Goal: Information Seeking & Learning: Learn about a topic

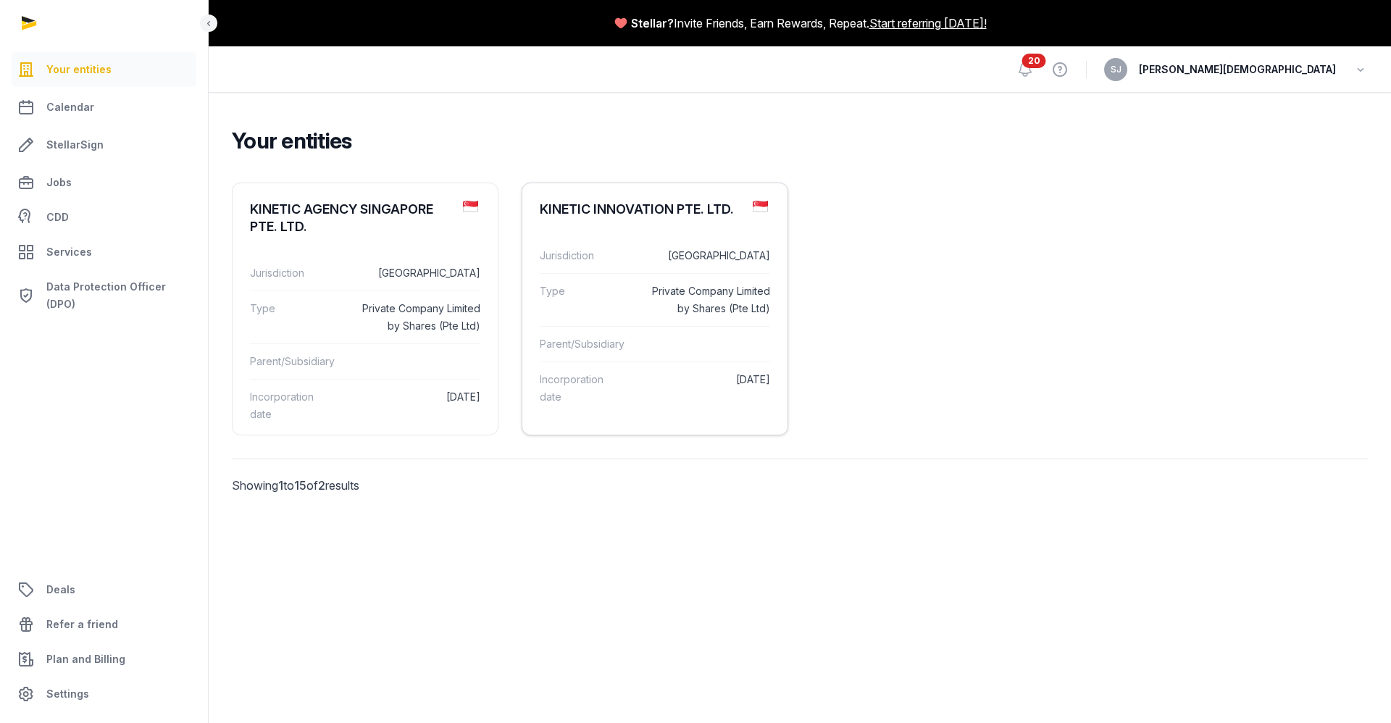
click at [590, 244] on div "Jurisdiction [GEOGRAPHIC_DATA]" at bounding box center [655, 255] width 230 height 35
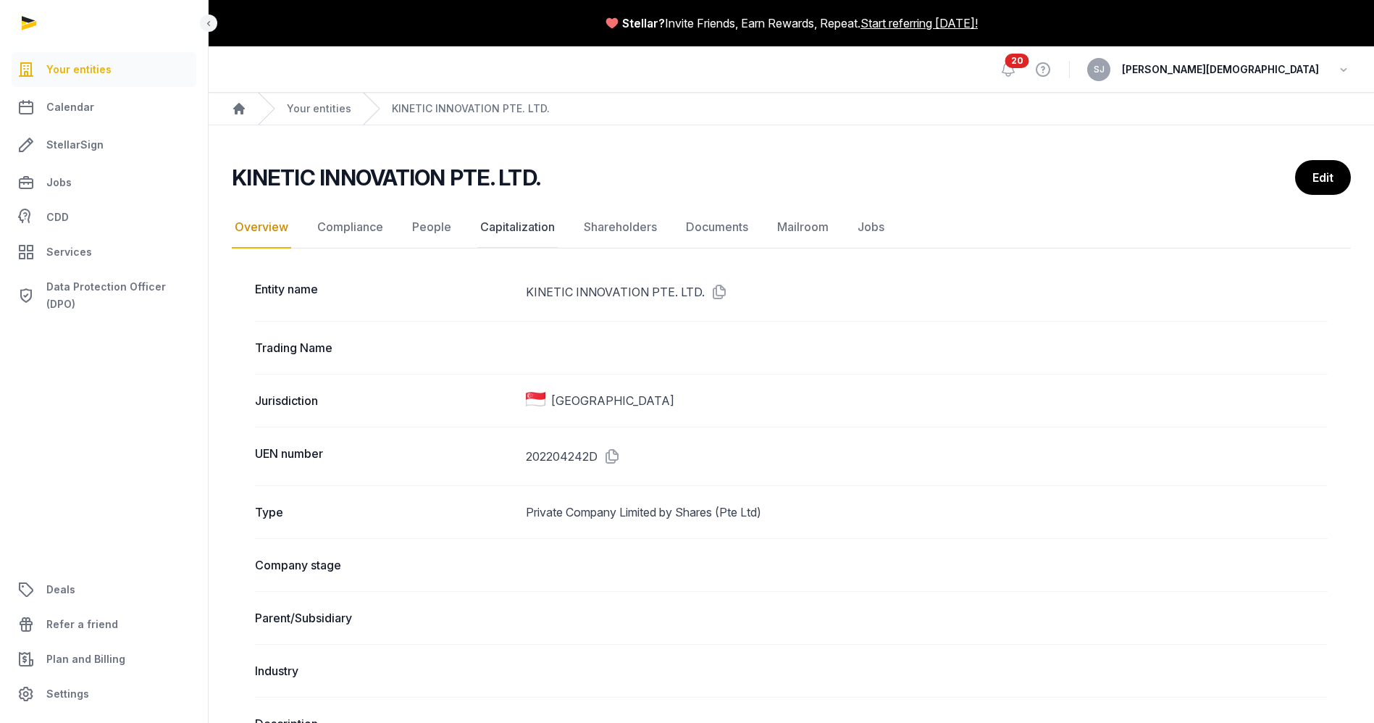
click at [532, 230] on link "Capitalization" at bounding box center [517, 227] width 80 height 42
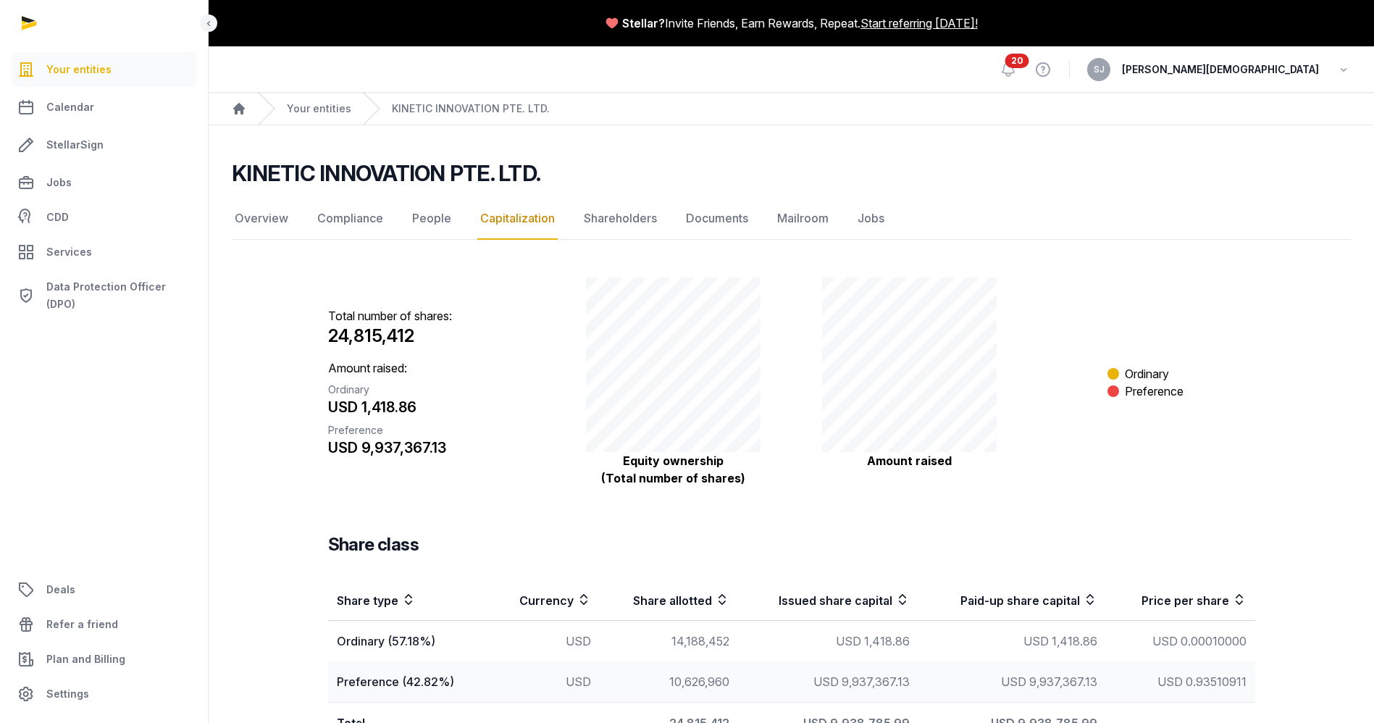
scroll to position [88, 0]
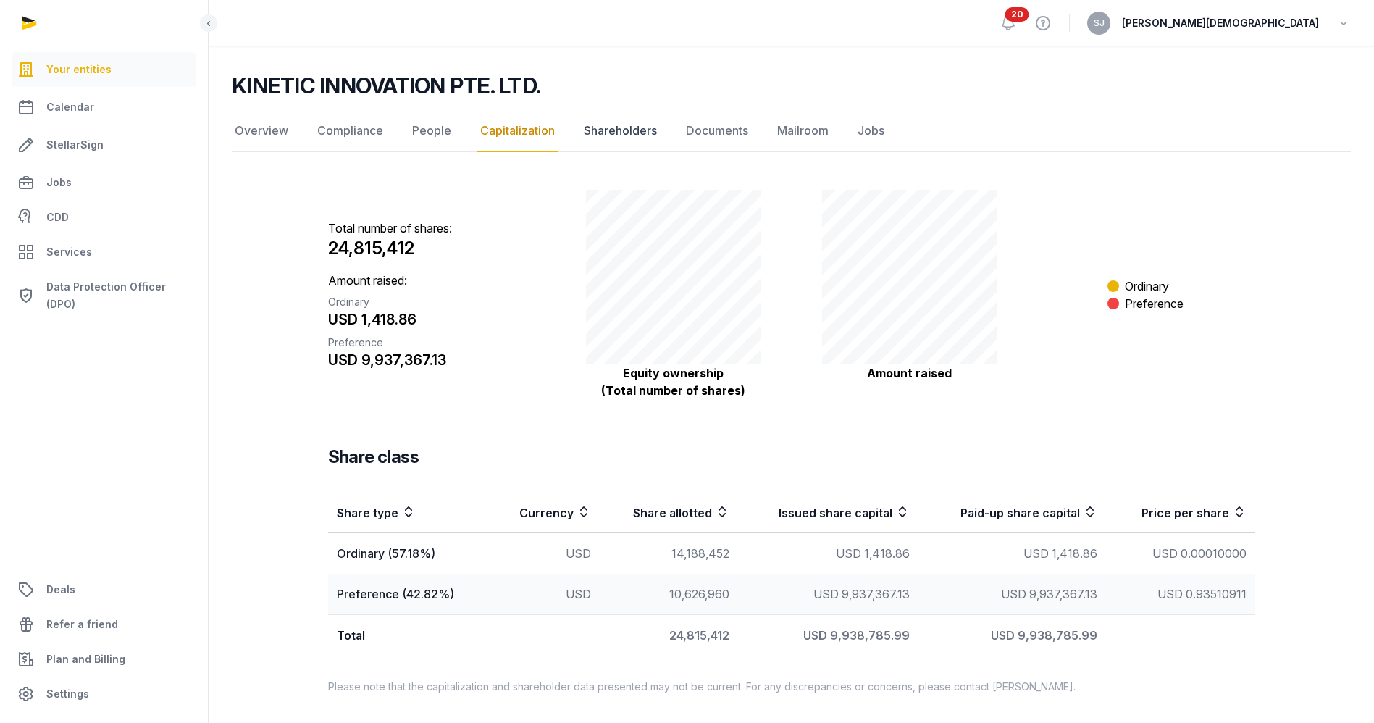
click at [635, 128] on link "Shareholders" at bounding box center [620, 131] width 79 height 42
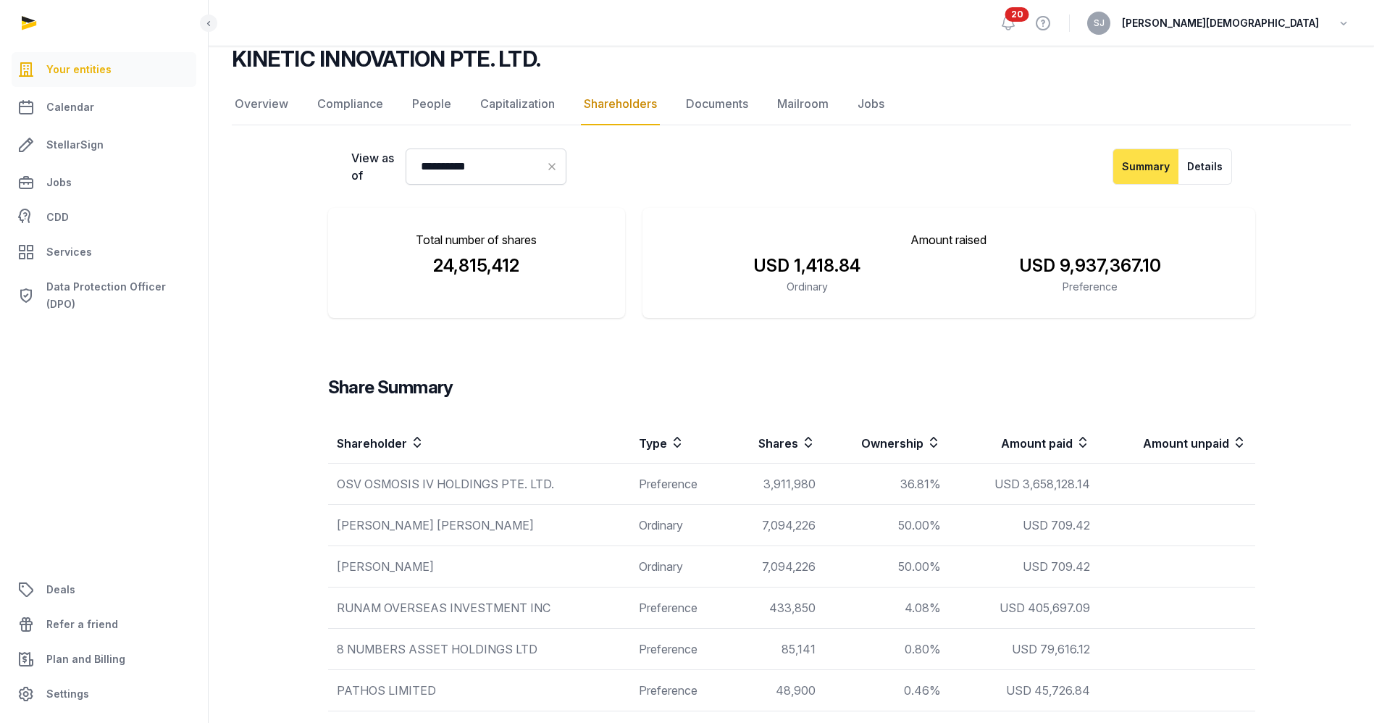
scroll to position [94, 0]
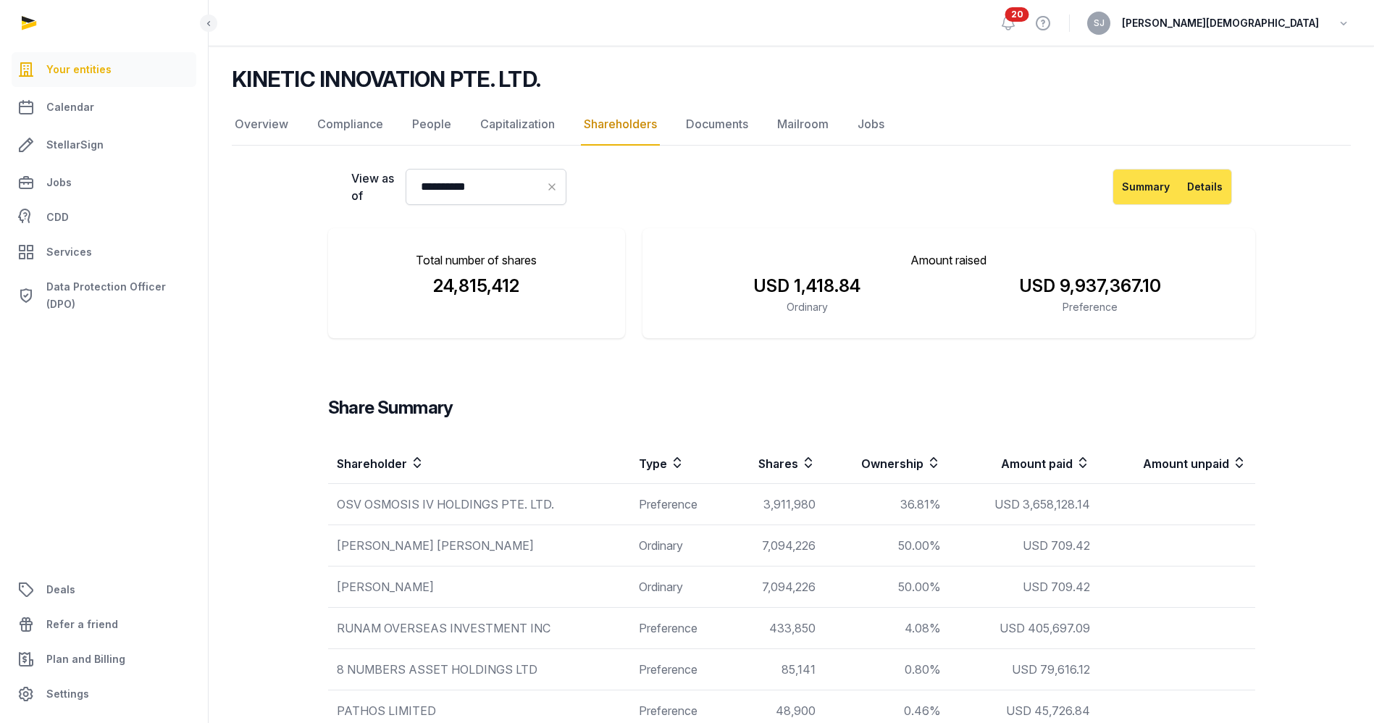
click at [1208, 182] on button "Details" at bounding box center [1206, 187] width 54 height 36
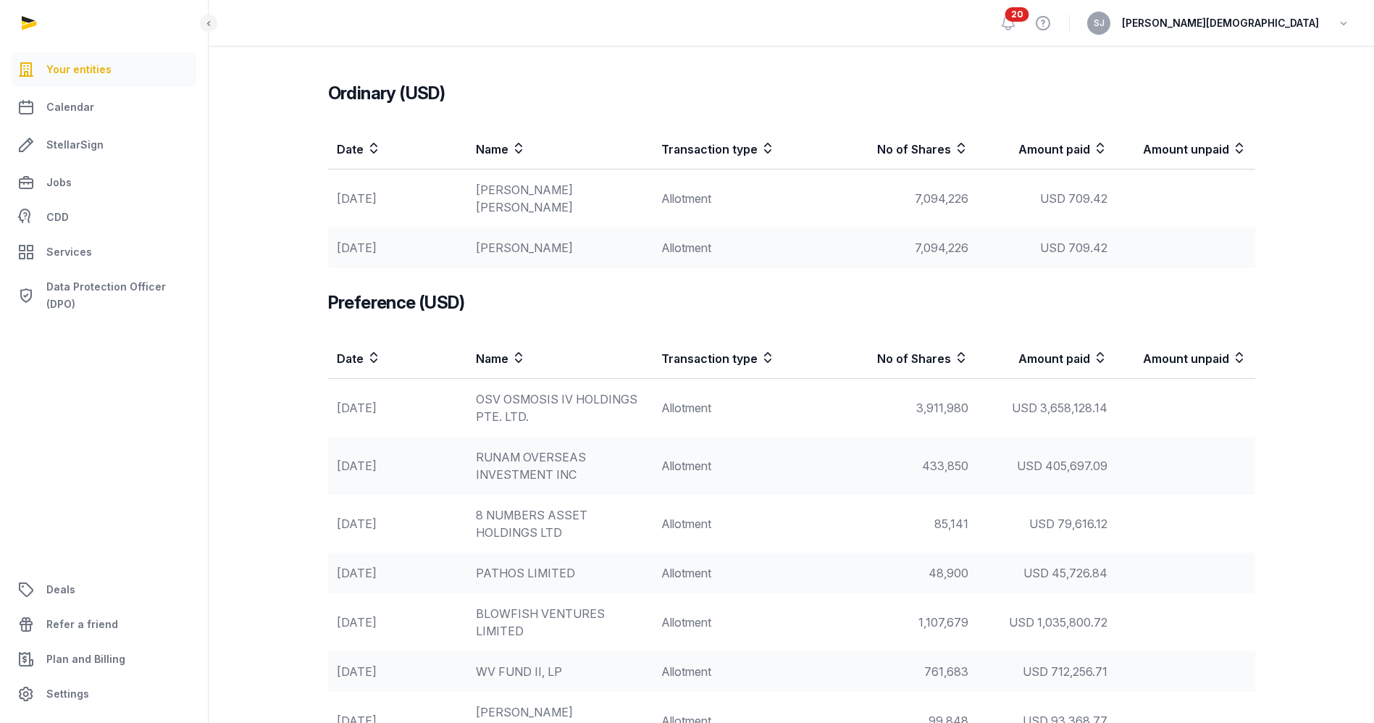
scroll to position [406, 0]
